Goal: Transaction & Acquisition: Purchase product/service

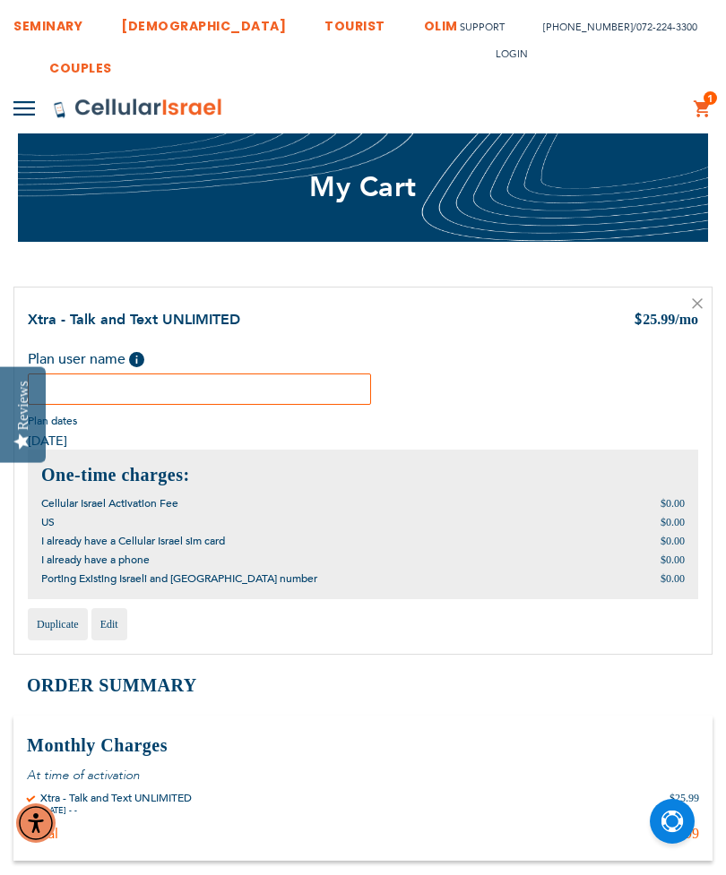
click at [92, 381] on input "text" at bounding box center [199, 389] width 343 height 31
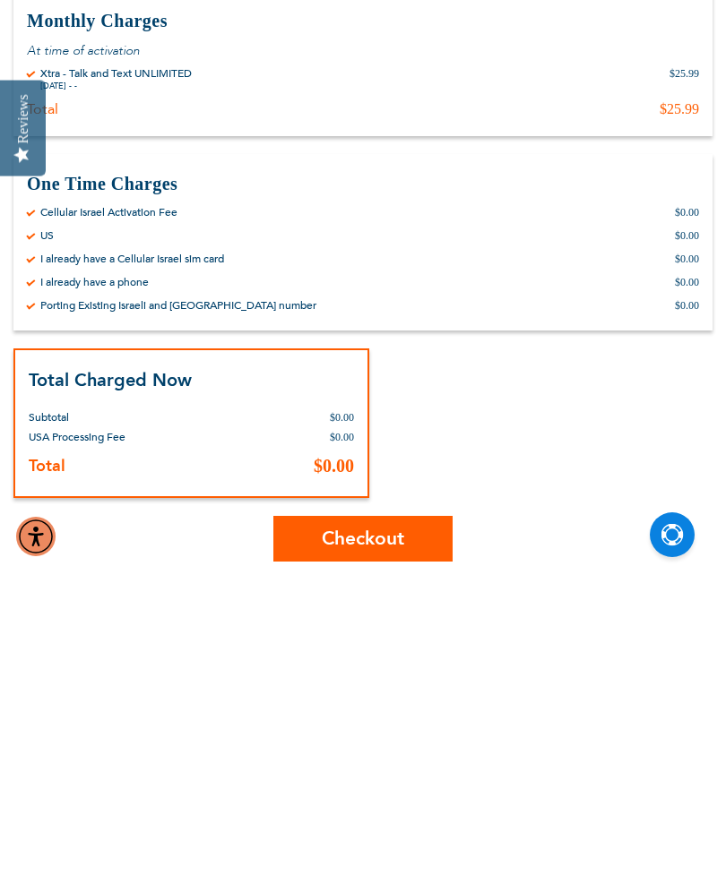
scroll to position [461, 0]
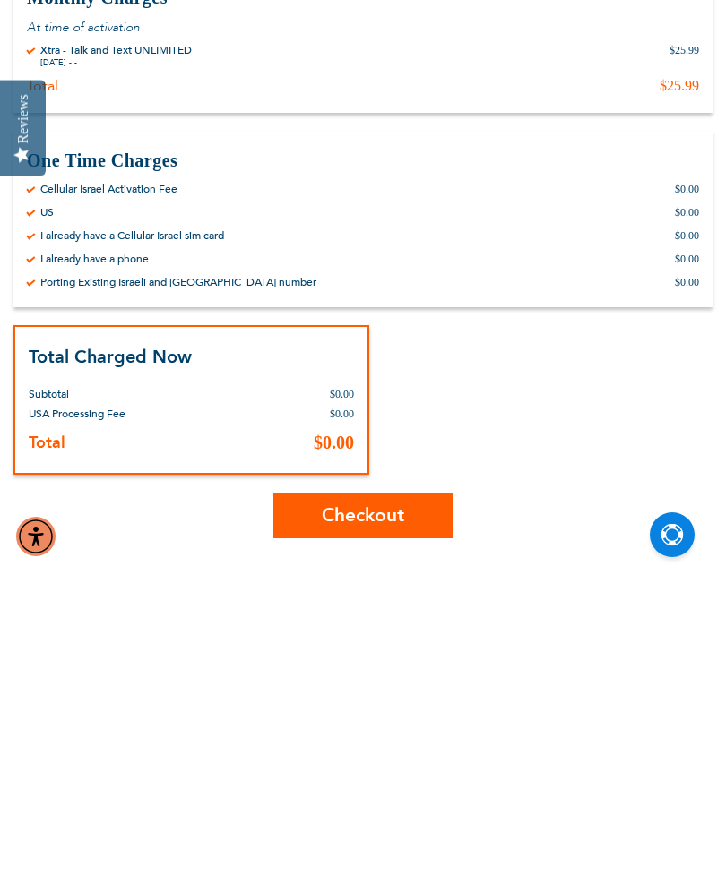
click at [366, 789] on span "Checkout" at bounding box center [363, 802] width 82 height 26
type input "David Safdeye"
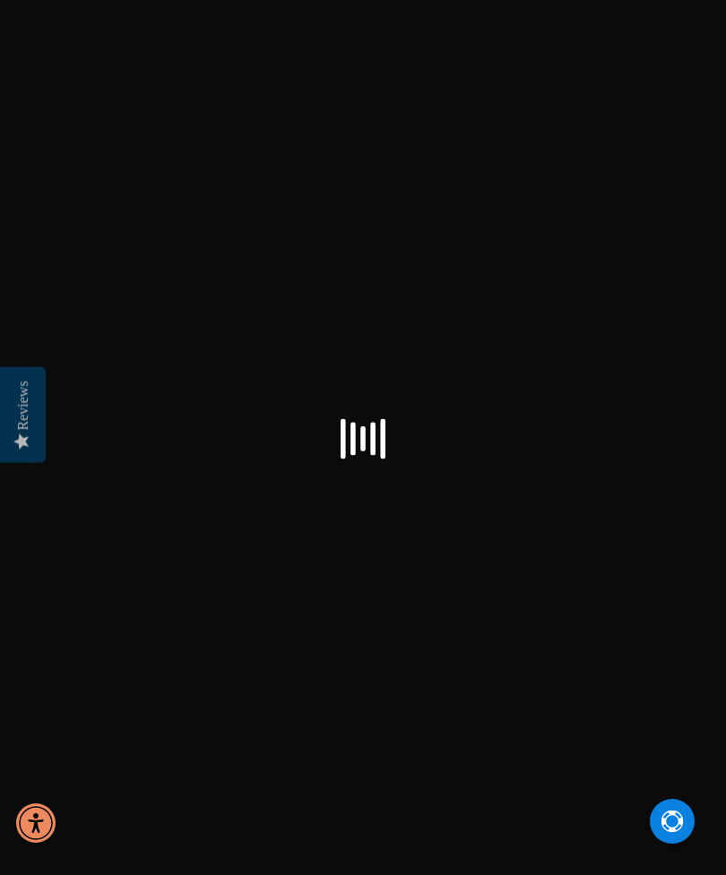
select select "US"
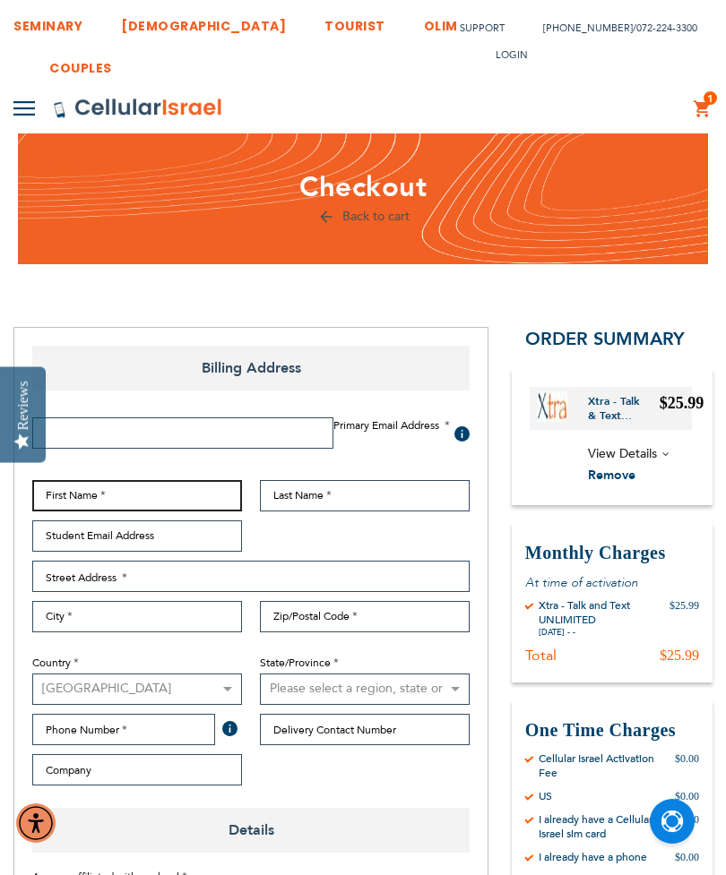
click at [97, 485] on input "First Name" at bounding box center [137, 495] width 210 height 31
type input "Edward"
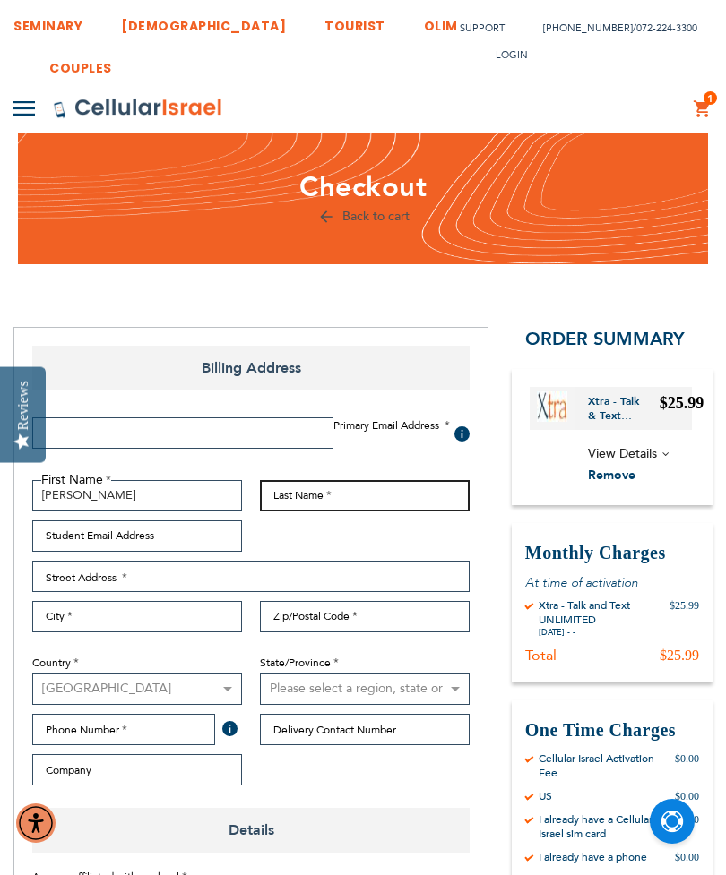
click at [311, 486] on input "Last Name" at bounding box center [365, 495] width 210 height 31
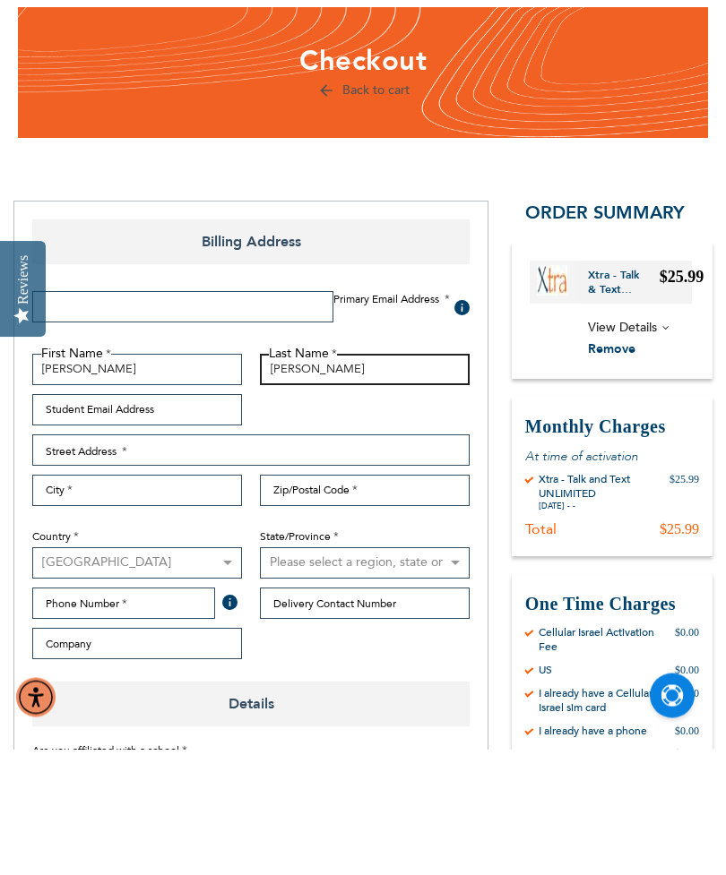
type input "Safdeye"
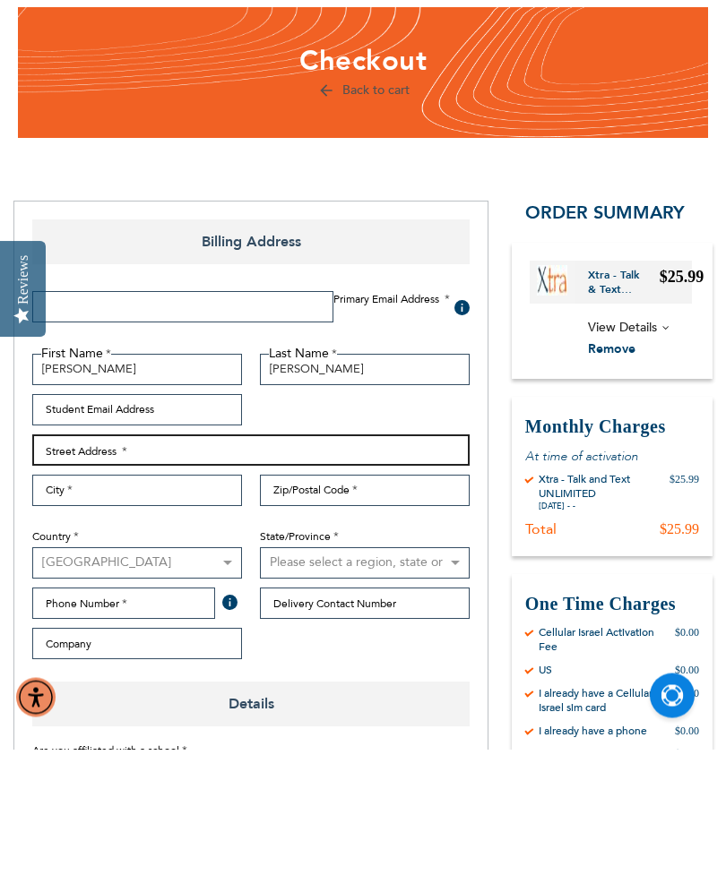
click at [99, 561] on input "Street Address: Line 1" at bounding box center [250, 576] width 437 height 31
type input "1523 east 8th street"
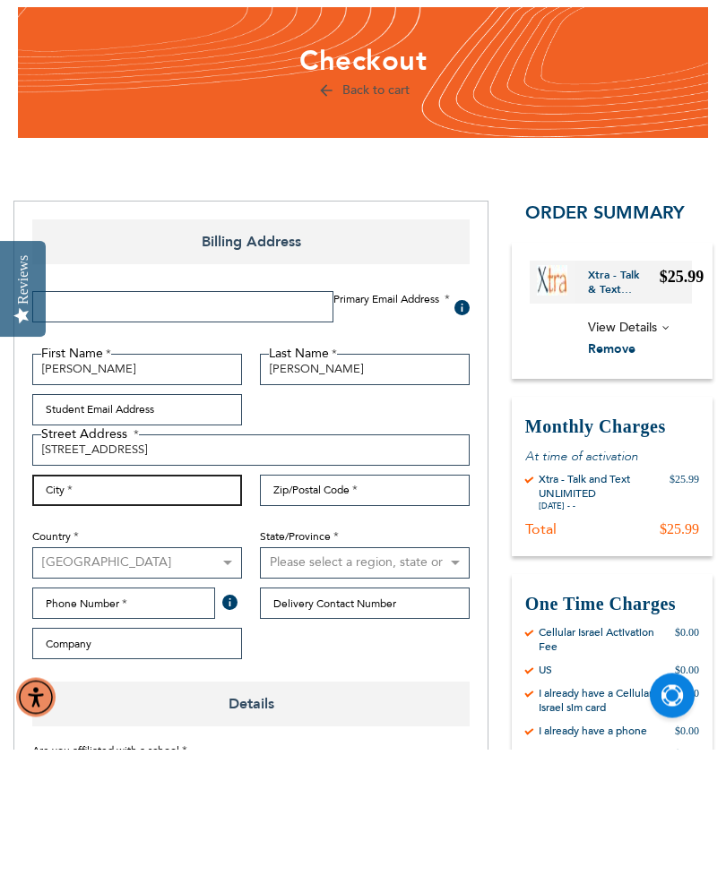
click at [142, 601] on input "City" at bounding box center [137, 616] width 210 height 31
type input "Brooklyn"
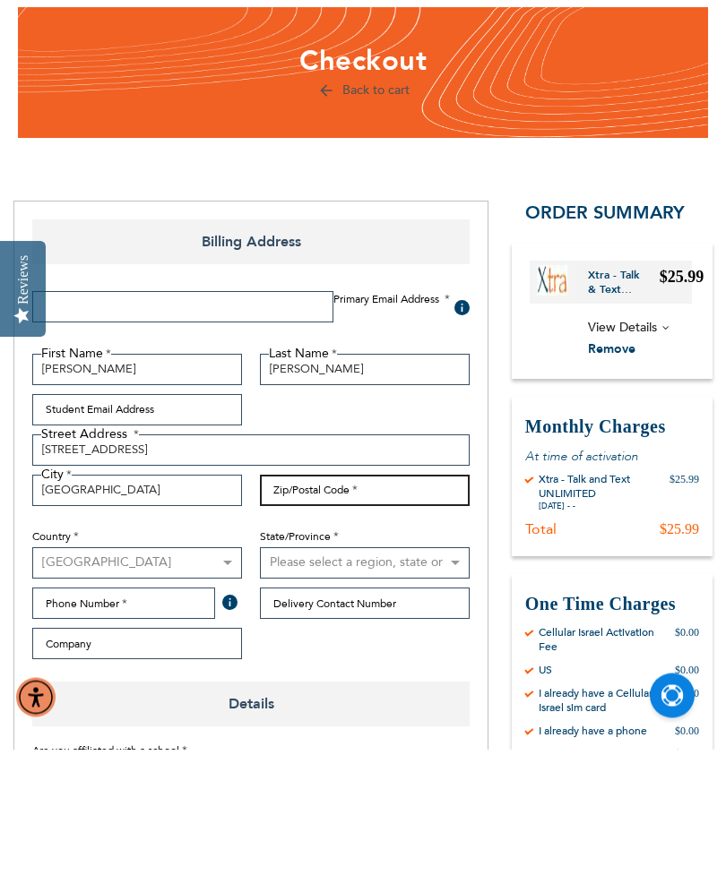
click at [359, 601] on input "Zip/Postal Code" at bounding box center [365, 616] width 210 height 31
type input "11230"
click at [360, 674] on select "Please select a region, state or province. Alabama Alaska American Samoa Arizon…" at bounding box center [365, 689] width 210 height 31
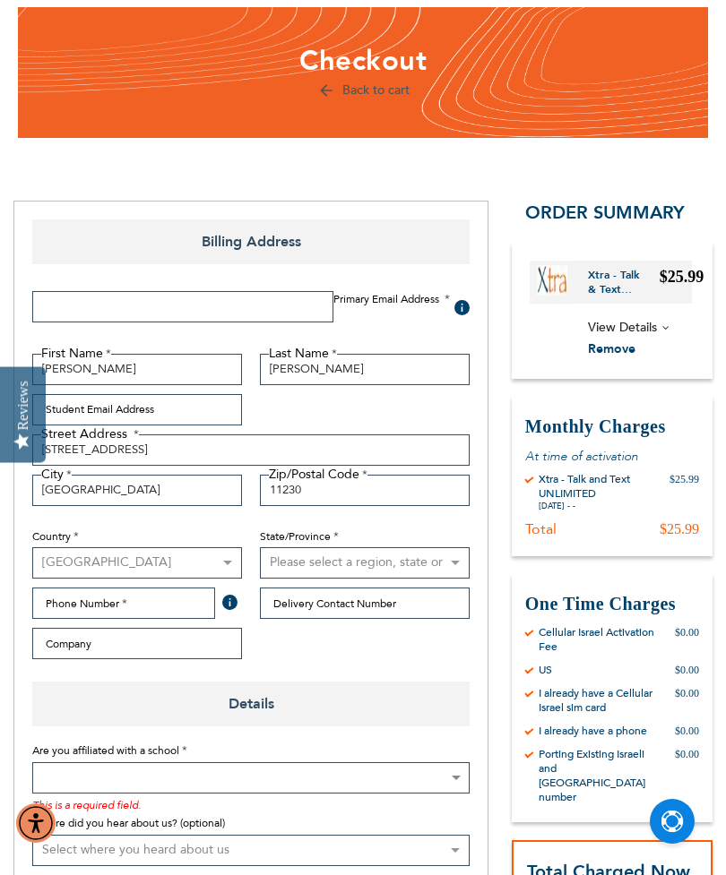
select select "43"
click at [123, 599] on input "Phone Number" at bounding box center [123, 603] width 183 height 31
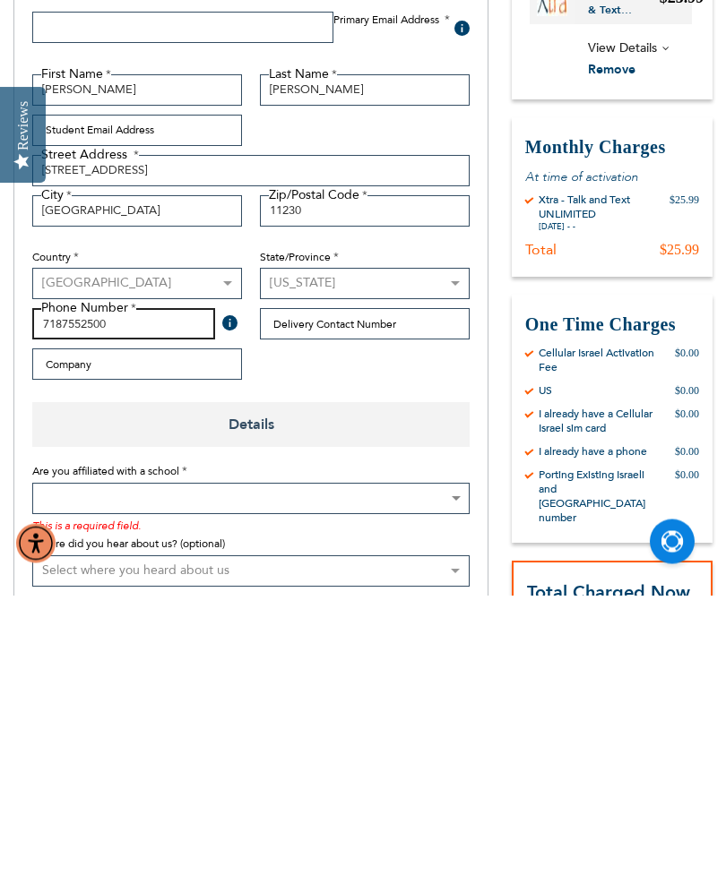
type input "7187552500"
click at [399, 763] on span at bounding box center [250, 778] width 437 height 31
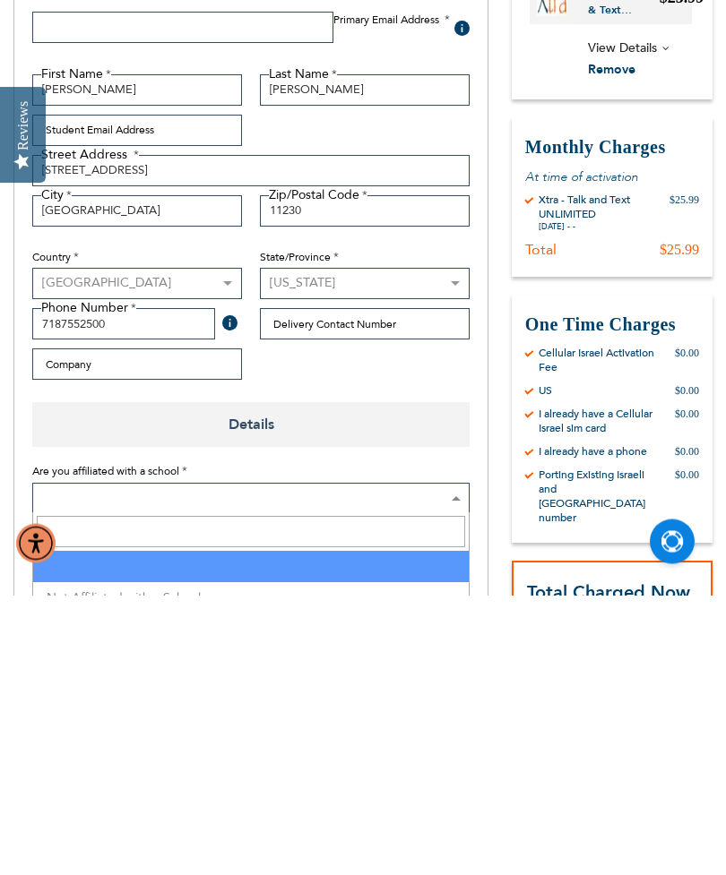
scroll to position [406, 0]
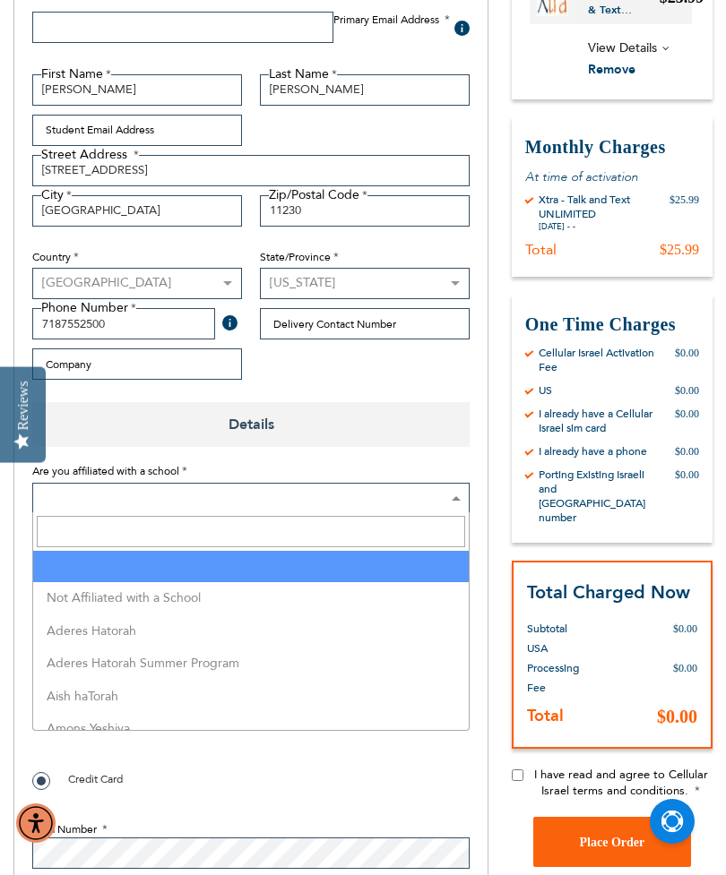
select select "199"
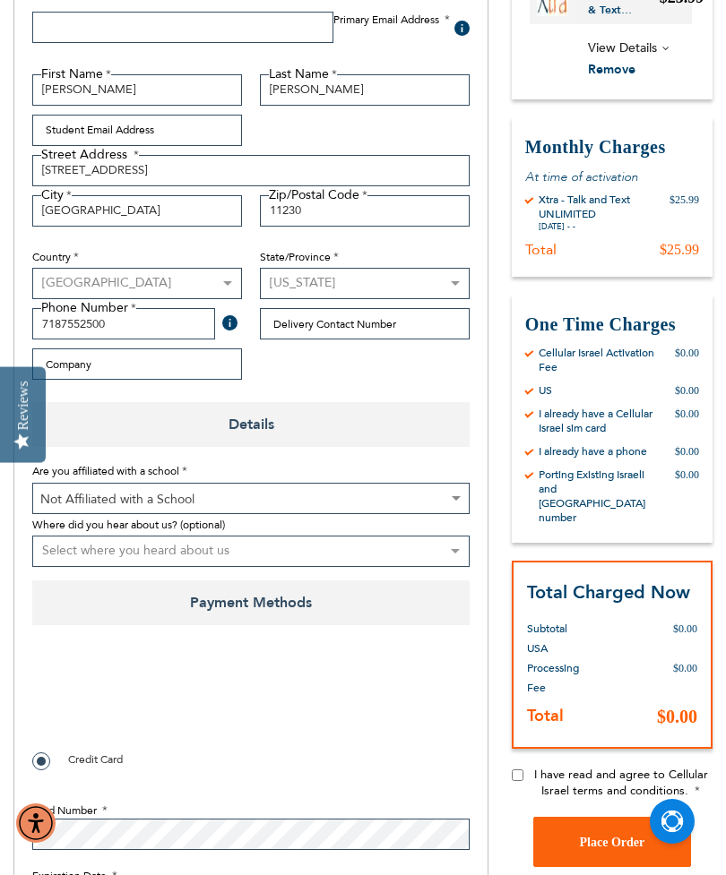
checkbox input "true"
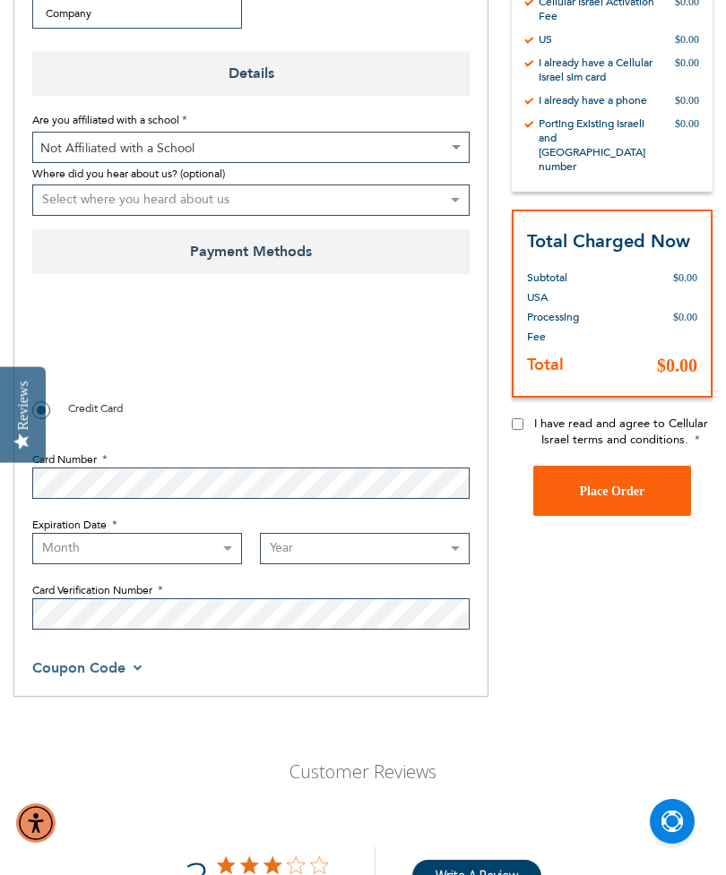
scroll to position [761, 0]
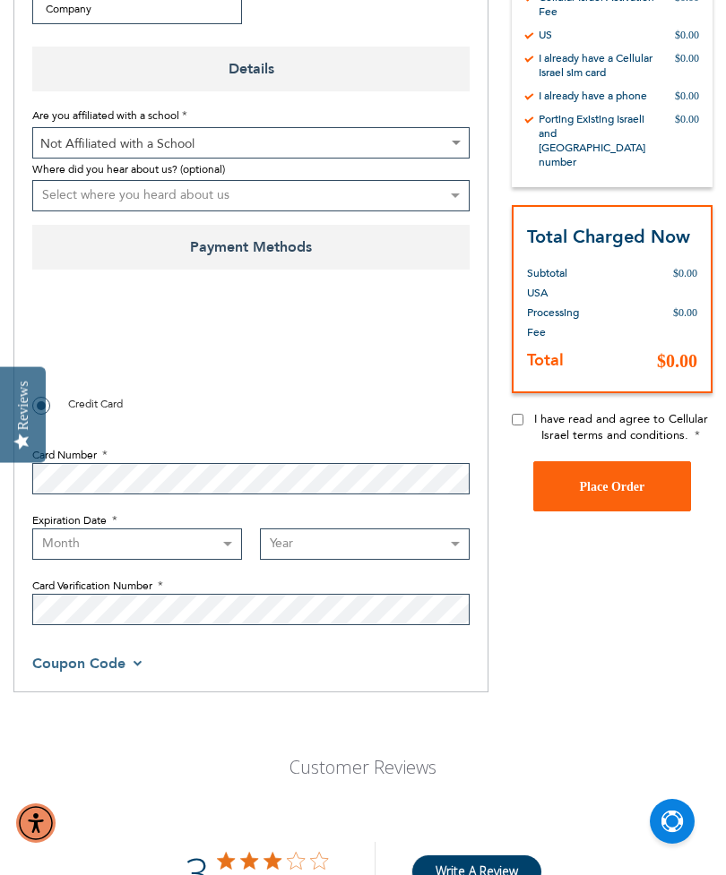
click at [195, 542] on select "Month 01 - January 02 - February 03 - March 04 - April 05 - May 06 - June 07 - …" at bounding box center [137, 543] width 210 height 31
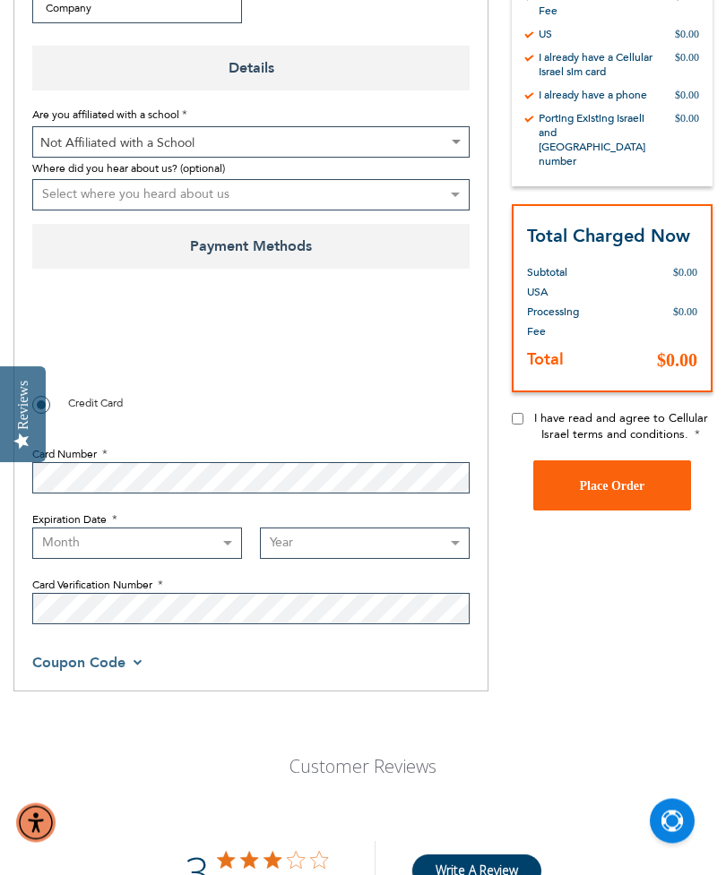
select select "8"
click at [401, 542] on select "Year 2025 2026 2027 2028 2029 2030 2031 2032 2033 2034 2035 2036 2037 2038 2039…" at bounding box center [365, 543] width 210 height 31
select select "2028"
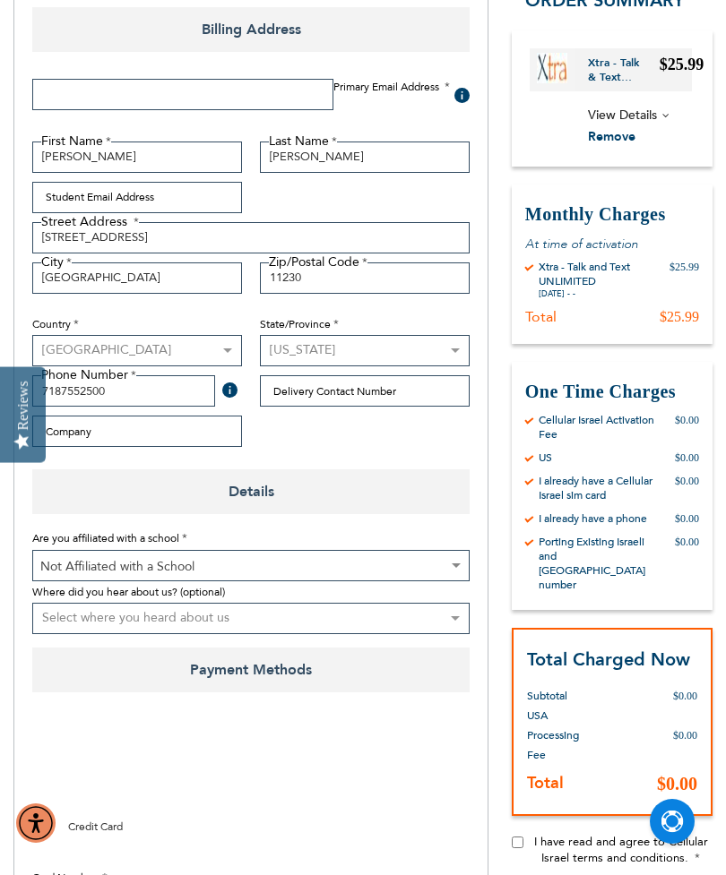
scroll to position [339, 0]
click at [64, 93] on input "Email Address" at bounding box center [182, 94] width 301 height 31
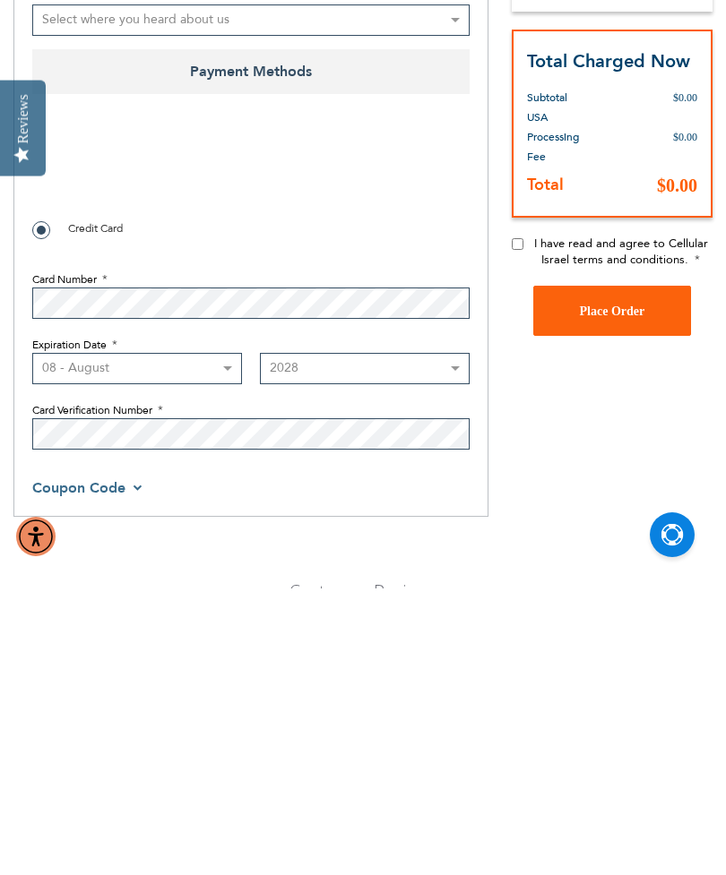
scroll to position [668, 0]
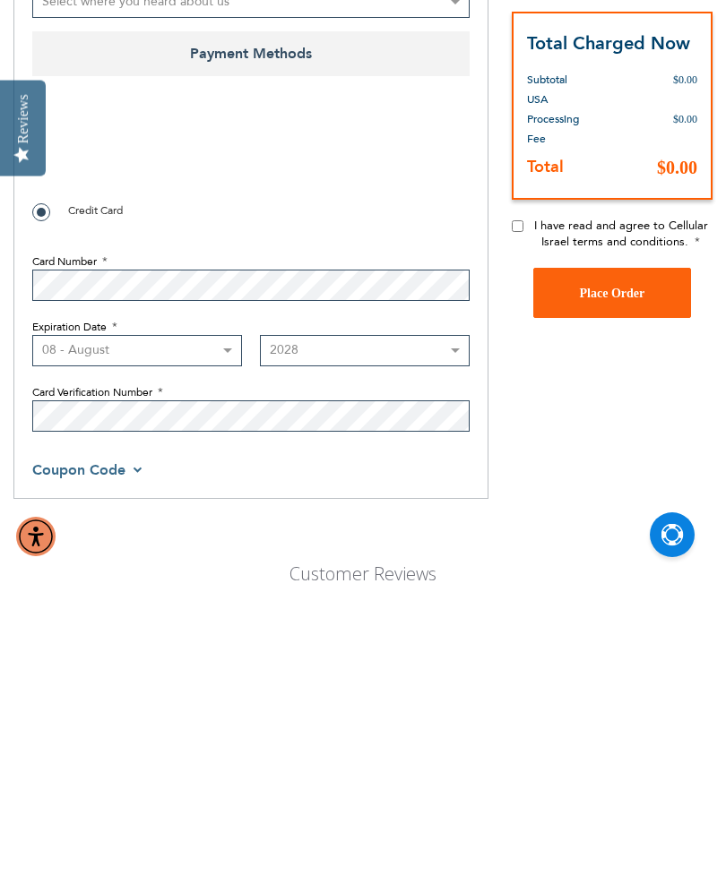
type input "[EMAIL_ADDRESS][DOMAIN_NAME]"
click at [523, 507] on input "I have read and agree to Cellular Israel terms and conditions." at bounding box center [517, 513] width 12 height 12
checkbox input "true"
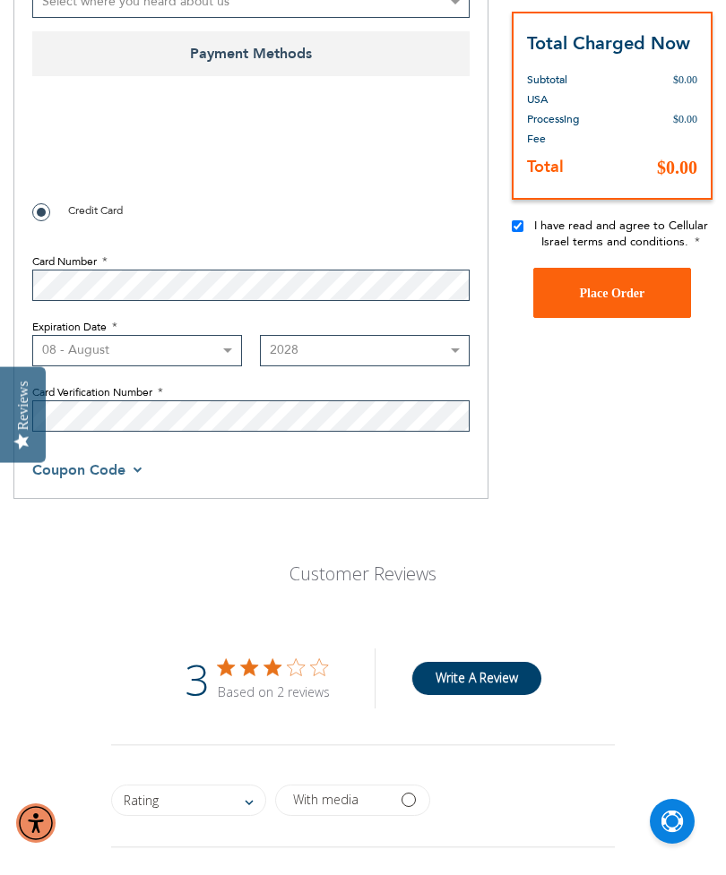
click at [617, 287] on span "Place Order" at bounding box center [612, 293] width 65 height 13
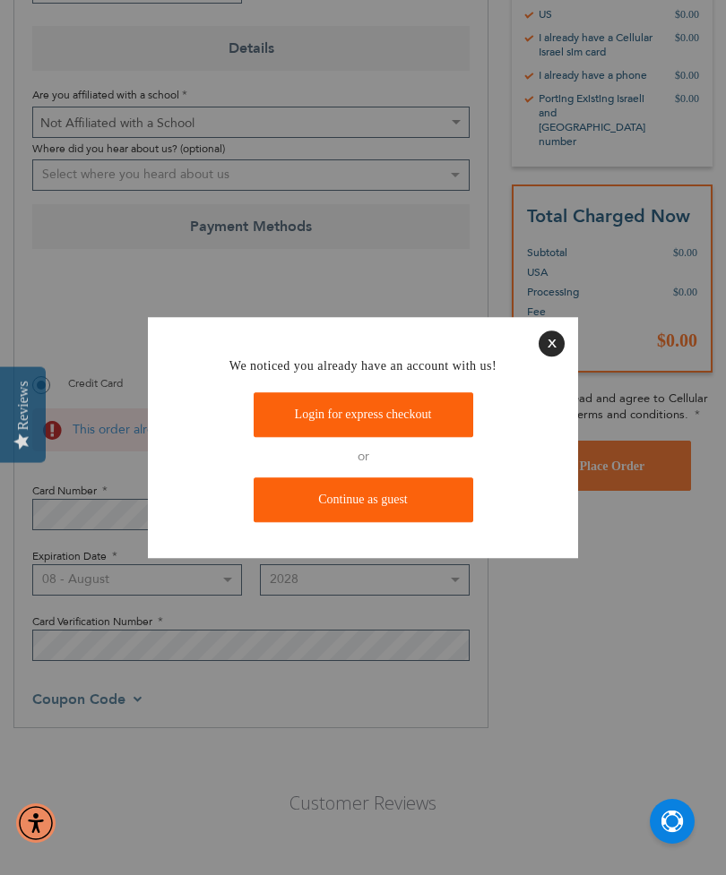
scroll to position [750, 0]
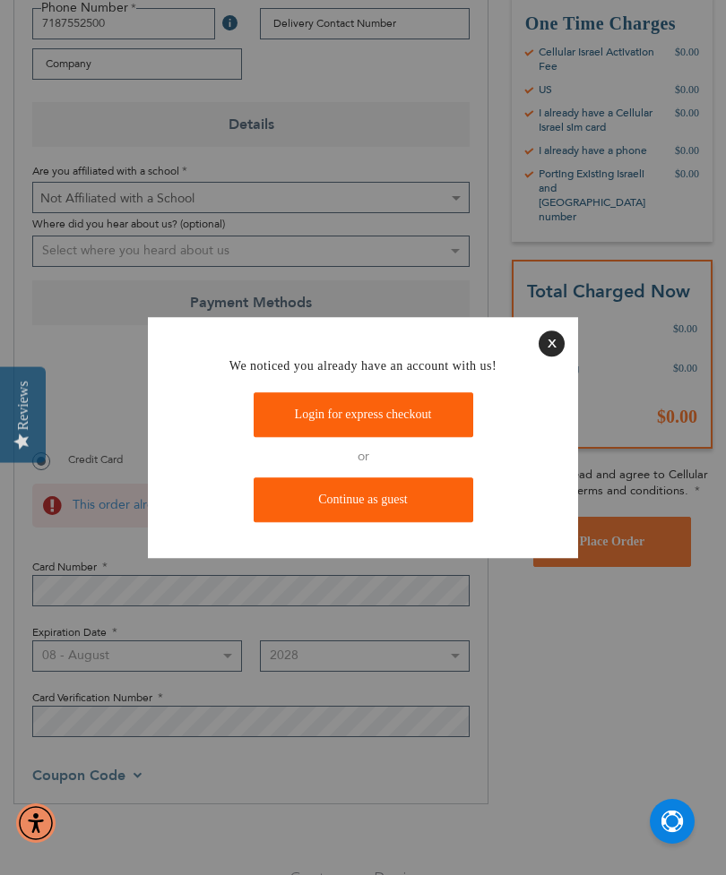
click at [393, 522] on link "Continue as guest" at bounding box center [362, 499] width 219 height 45
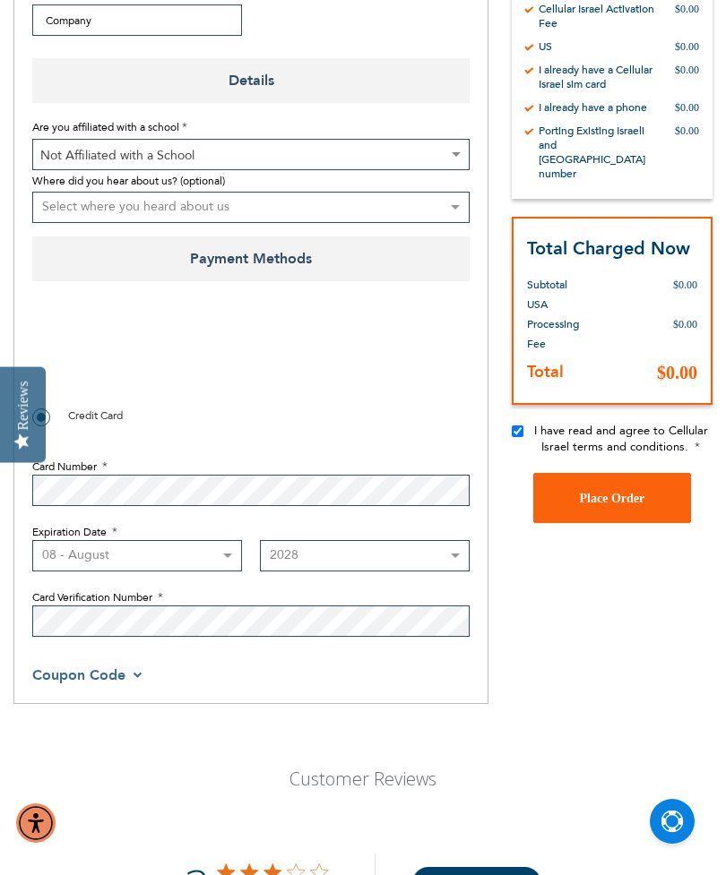
checkbox input "true"
click at [639, 492] on span "Place Order" at bounding box center [612, 498] width 65 height 13
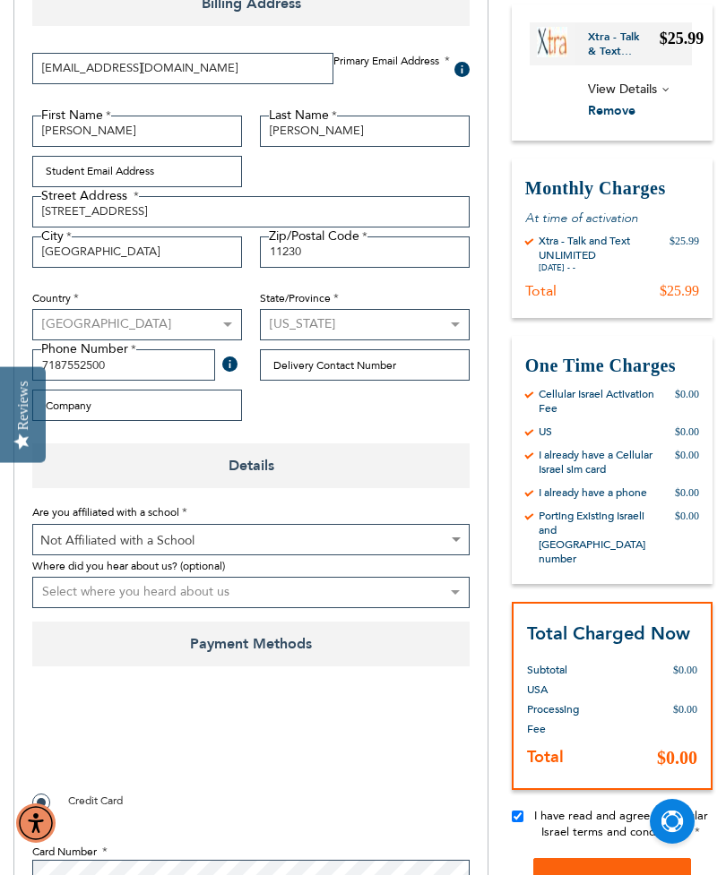
scroll to position [376, 0]
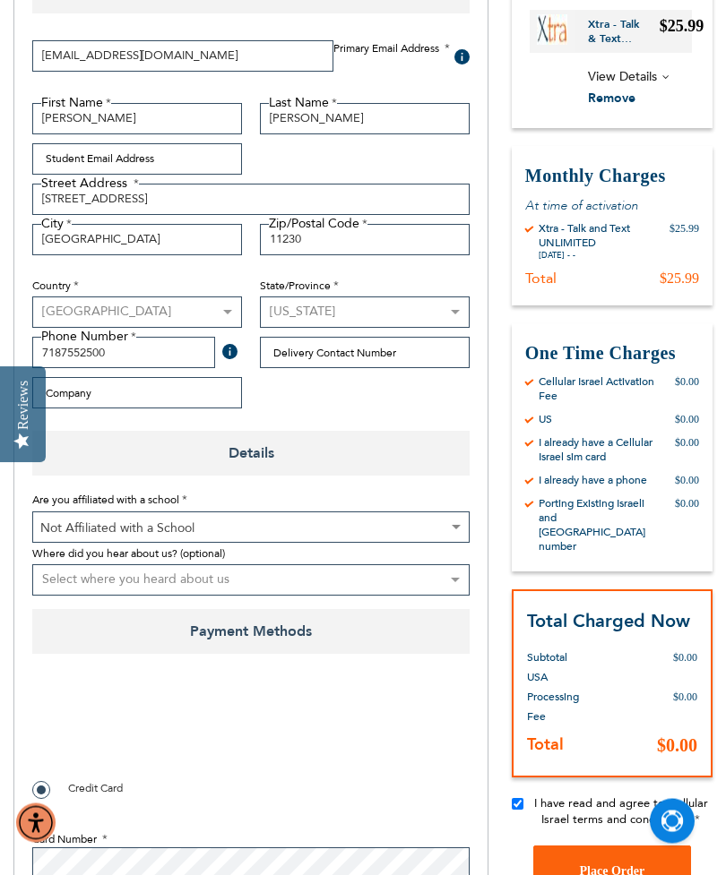
click at [590, 865] on span "Place Order" at bounding box center [612, 871] width 65 height 13
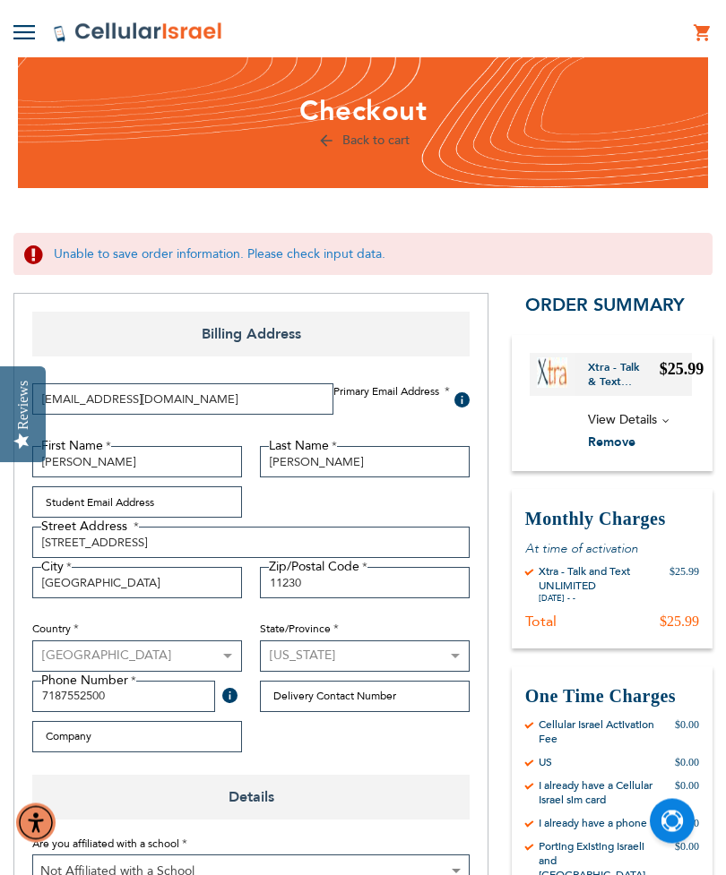
scroll to position [76, 0]
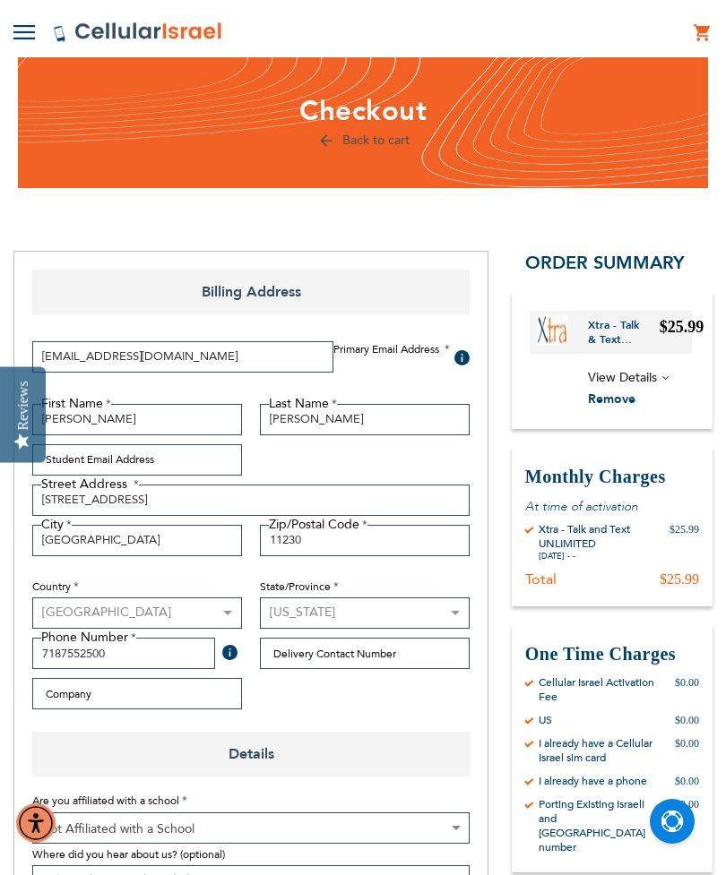
click at [385, 138] on link "Back to cart" at bounding box center [363, 140] width 92 height 17
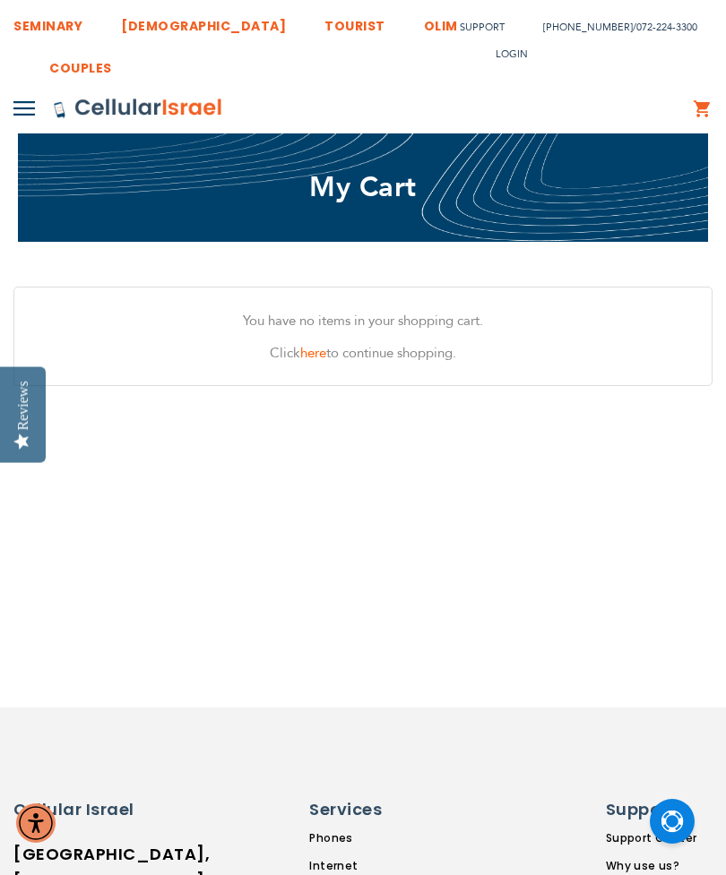
click at [495, 54] on span "Login" at bounding box center [511, 53] width 32 height 13
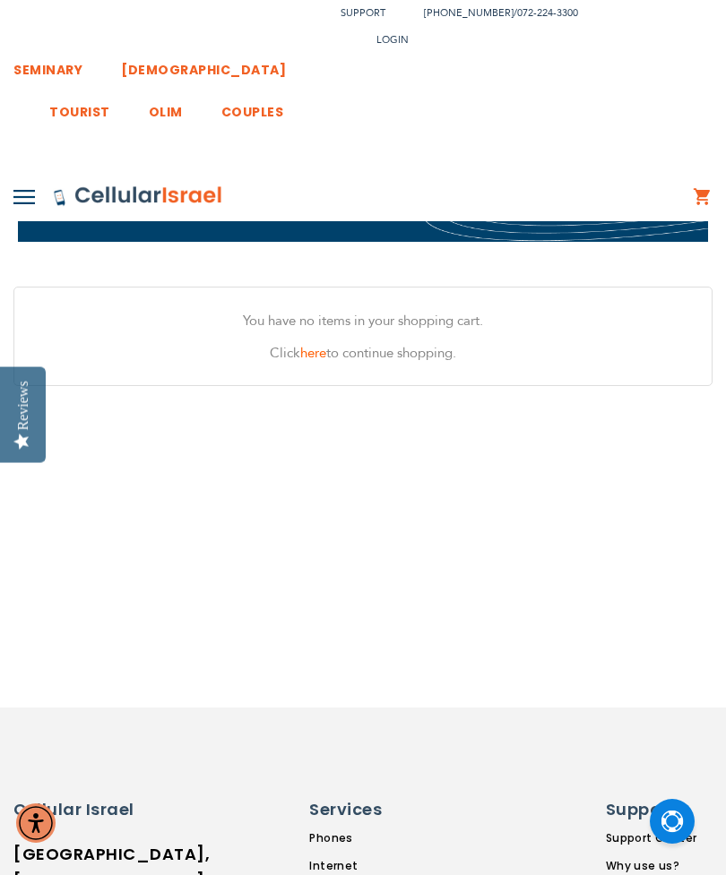
click at [525, 82] on link "Create Account" at bounding box center [544, 102] width 309 height 40
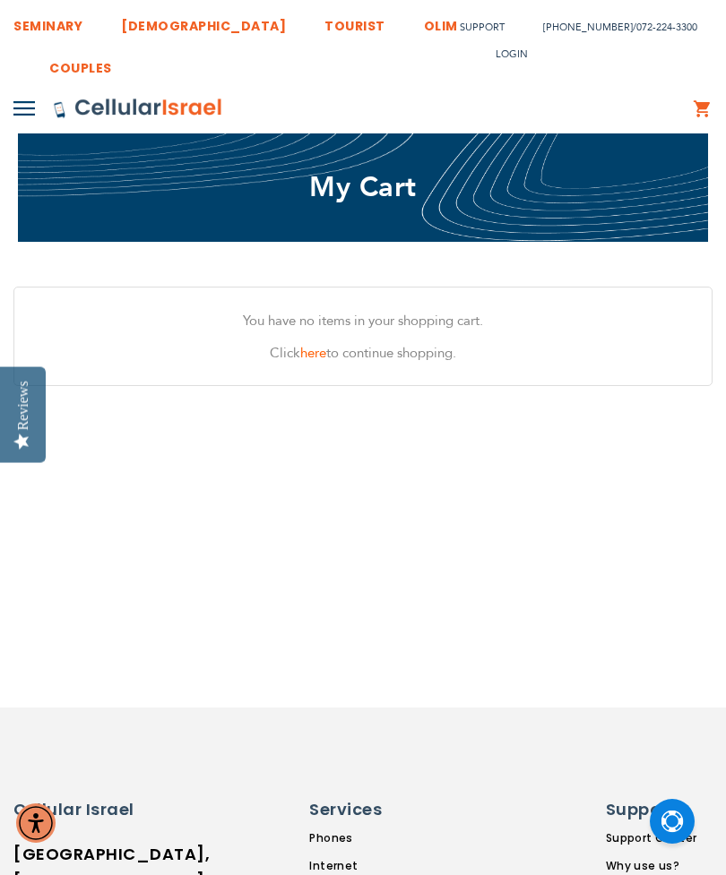
click at [495, 57] on span "Login" at bounding box center [511, 53] width 32 height 13
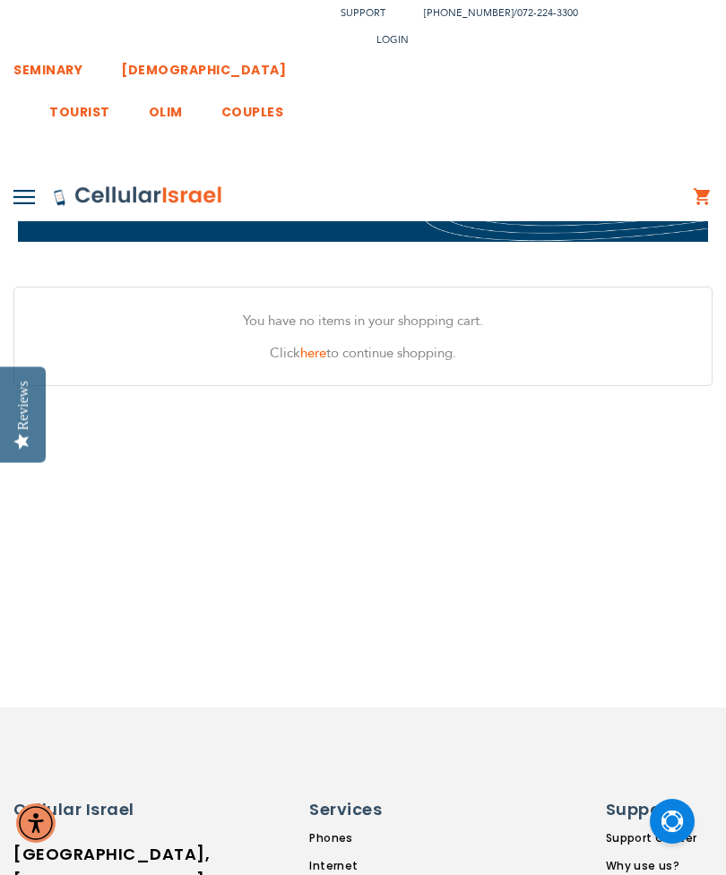
click at [530, 131] on link "Login" at bounding box center [544, 151] width 309 height 40
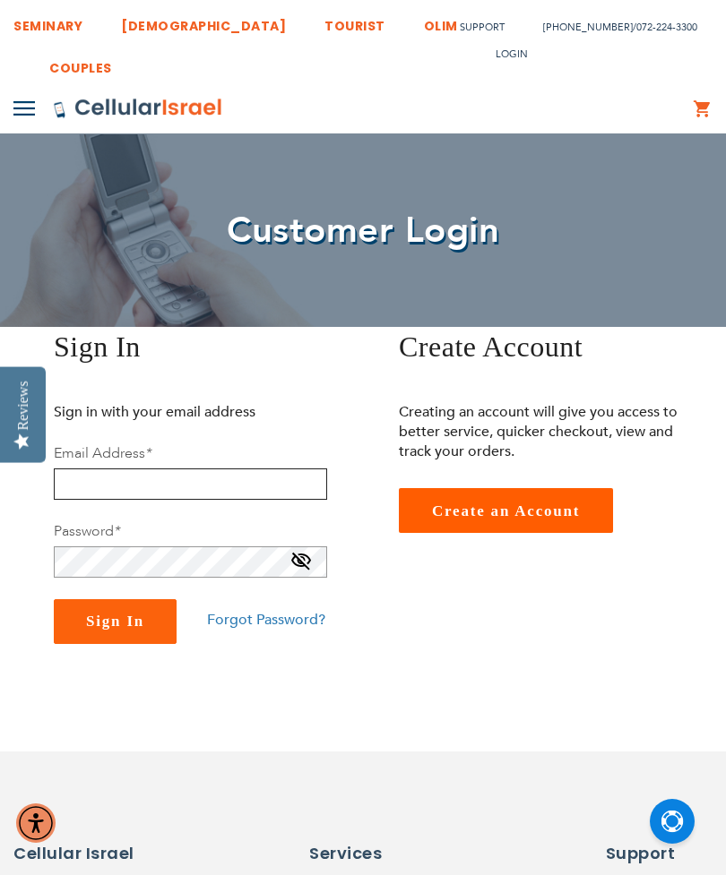
click at [96, 478] on input "email" at bounding box center [190, 483] width 273 height 31
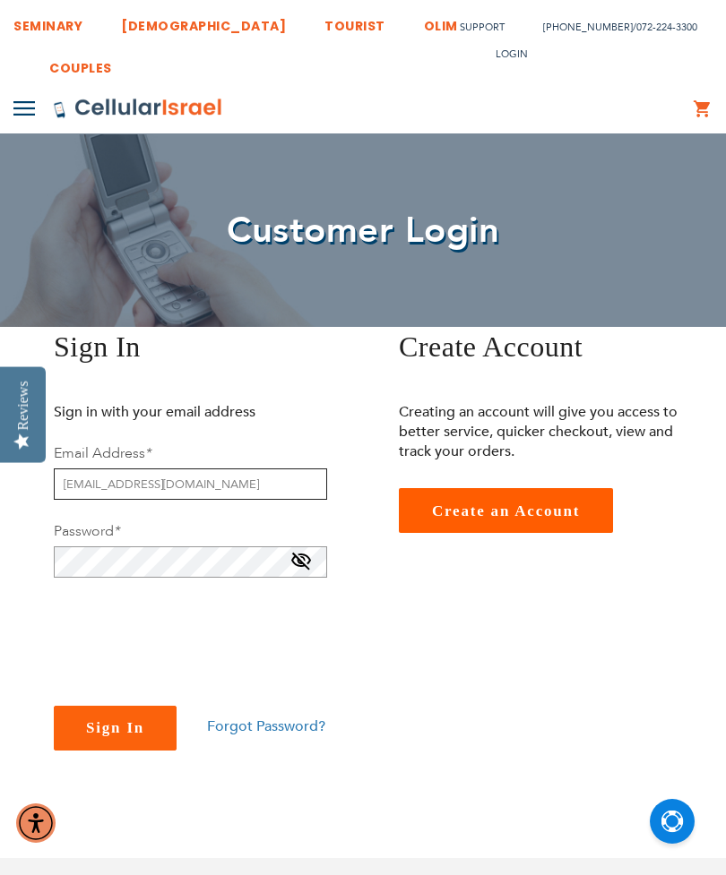
type input "[EMAIL_ADDRESS][DOMAIN_NAME]"
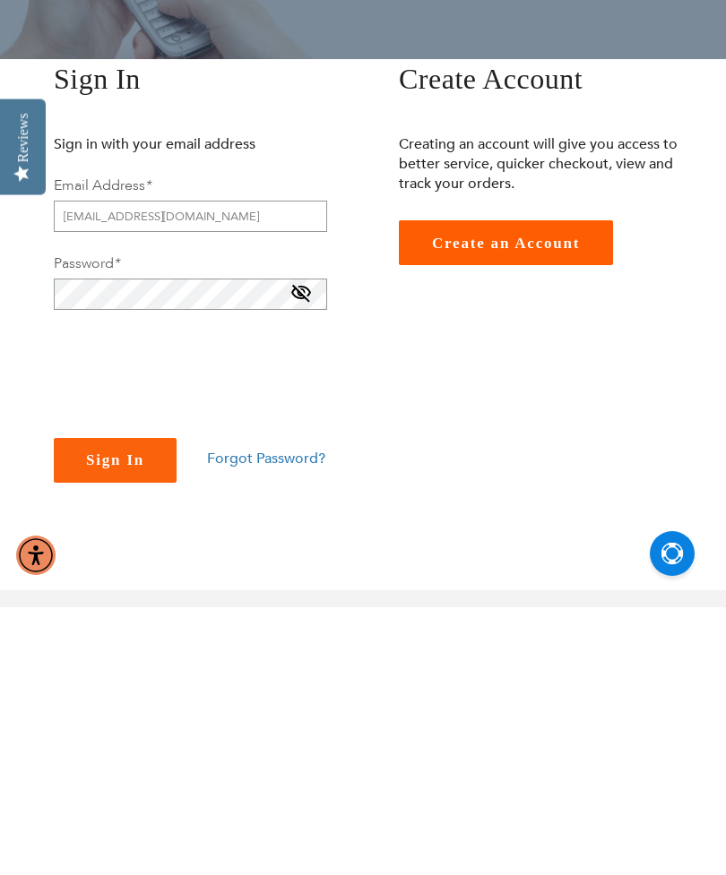
click at [134, 719] on span "Sign In" at bounding box center [115, 727] width 58 height 17
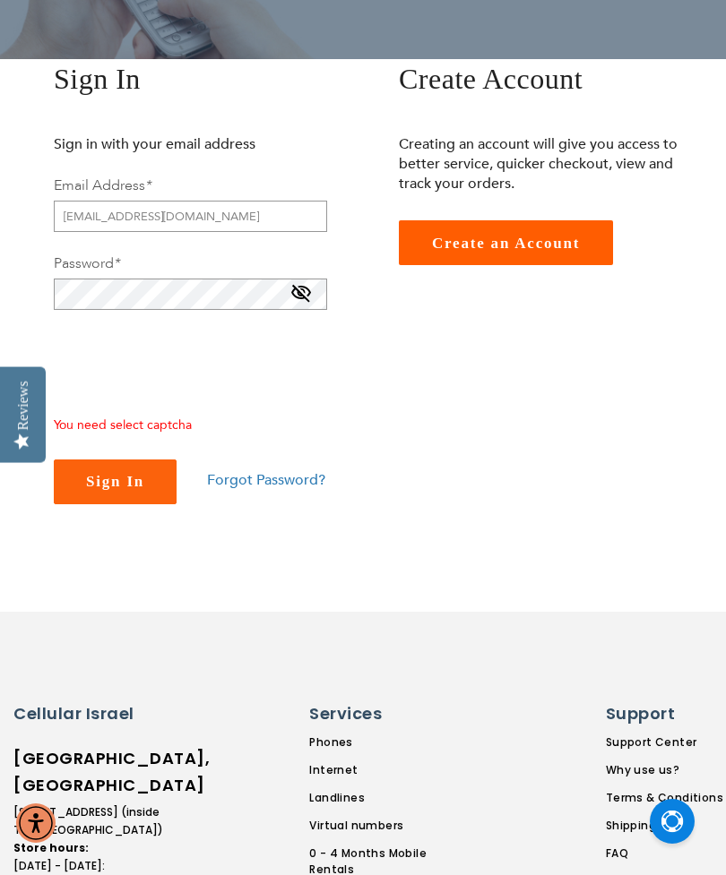
checkbox input "true"
click at [125, 471] on button "Sign In" at bounding box center [115, 481] width 123 height 45
